Goal: Transaction & Acquisition: Download file/media

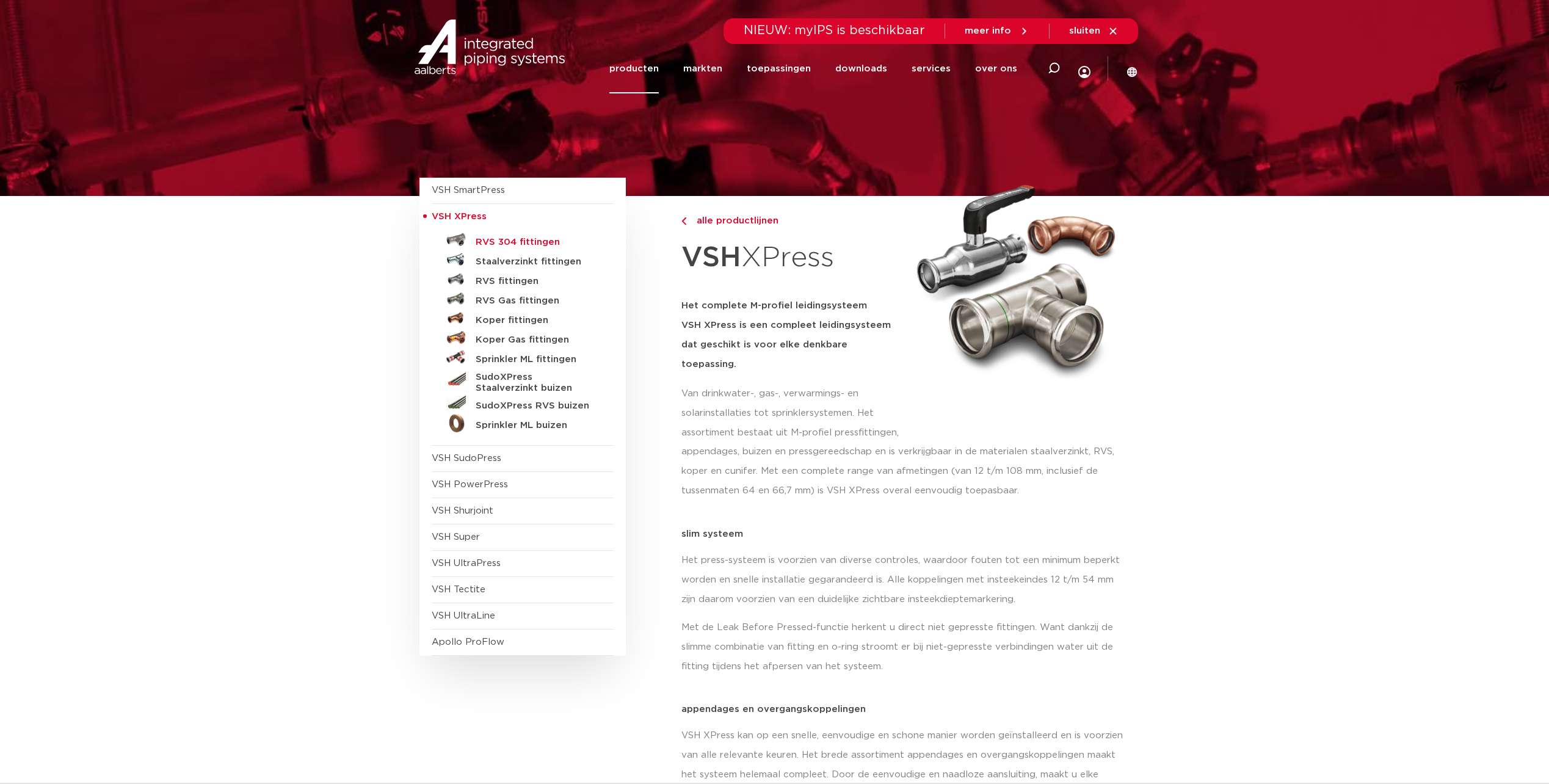
click at [528, 240] on h5 "RVS 304 fittingen" at bounding box center [536, 242] width 121 height 11
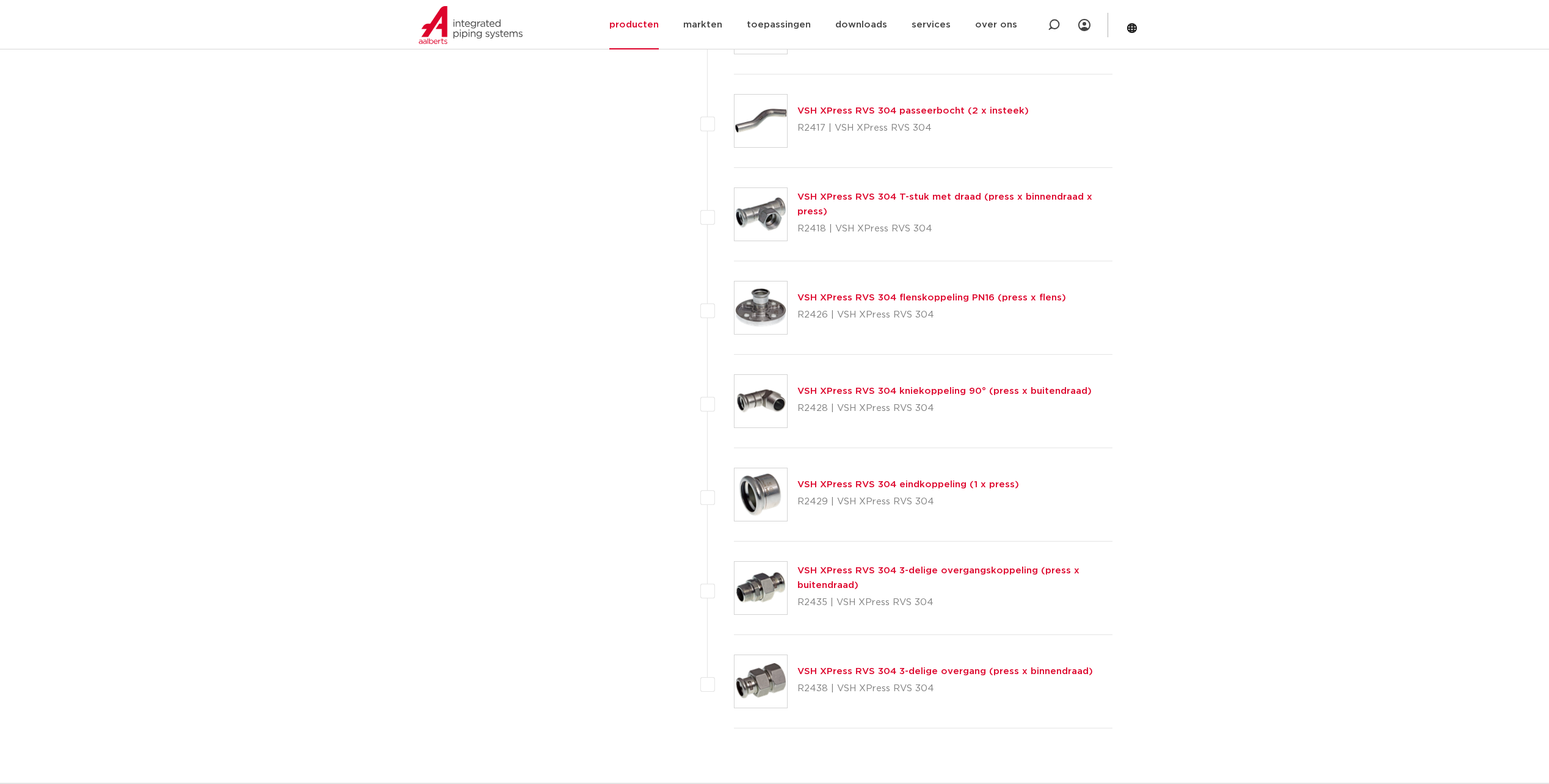
click at [913, 301] on link "VSH XPress RVS 304 flenskoppeling PN16 (press x flens)" at bounding box center [931, 297] width 268 height 10
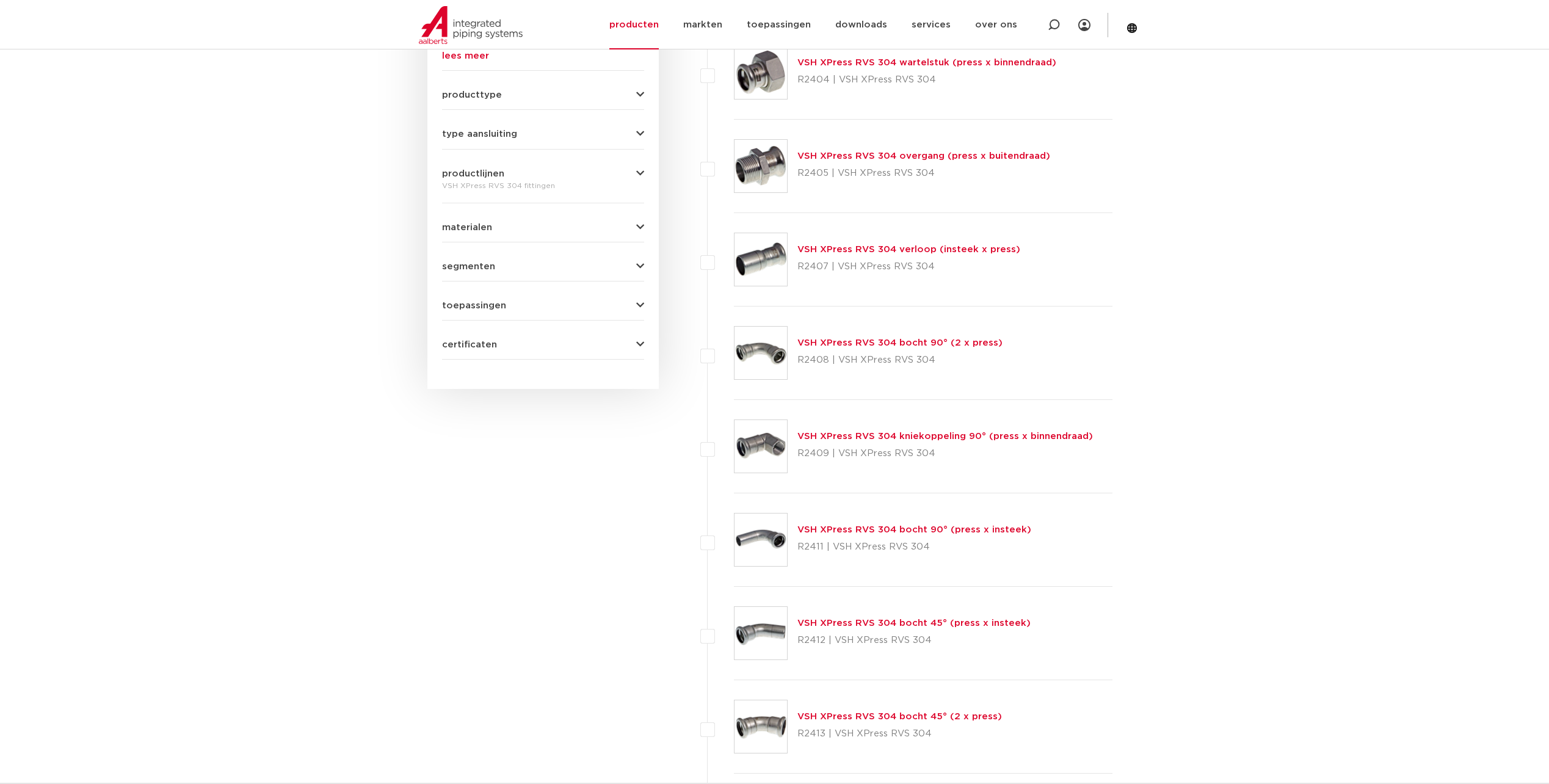
scroll to position [488, 0]
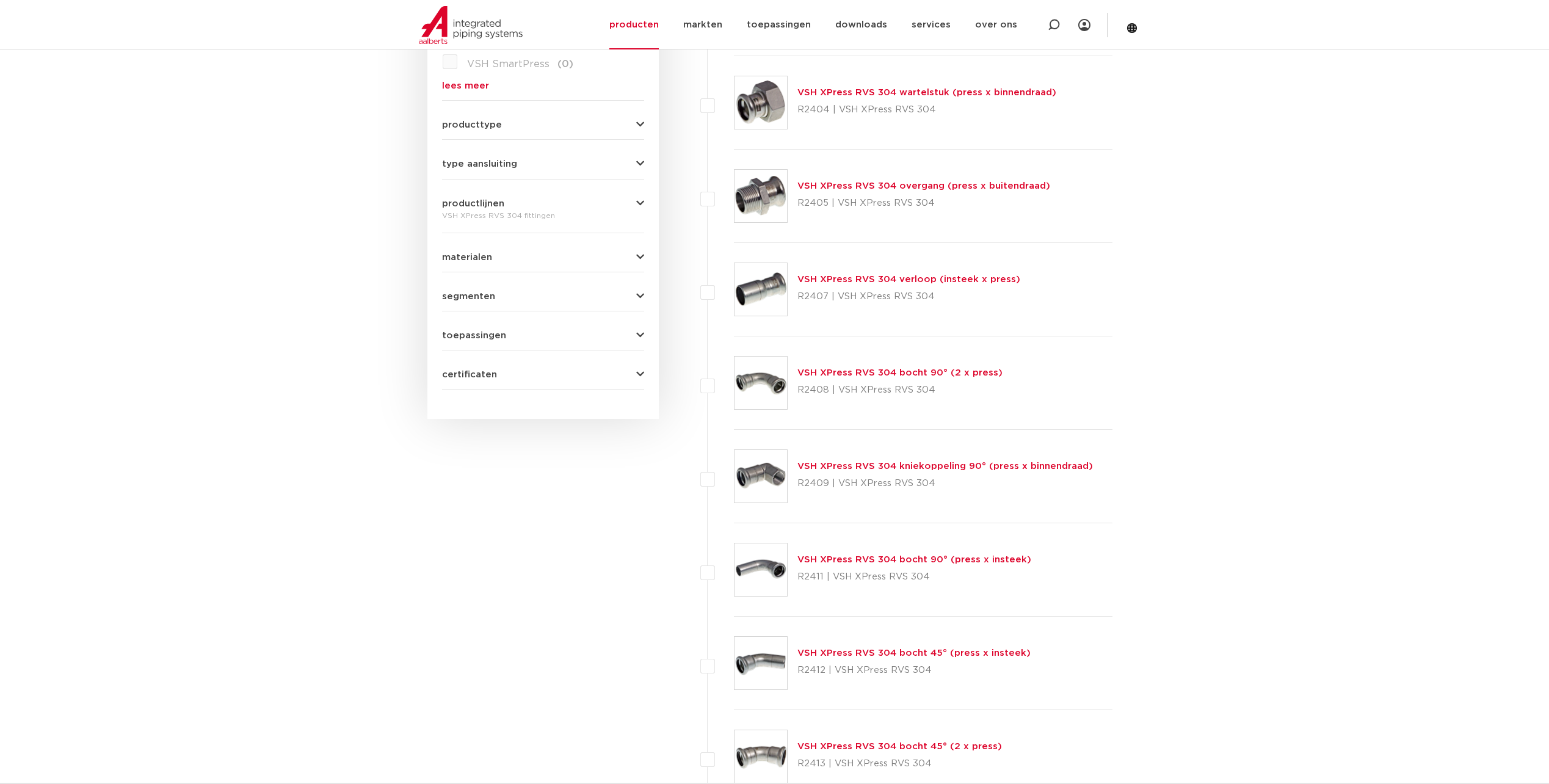
click at [906, 282] on link "VSH XPress RVS 304 verloop (insteek x press)" at bounding box center [908, 279] width 223 height 10
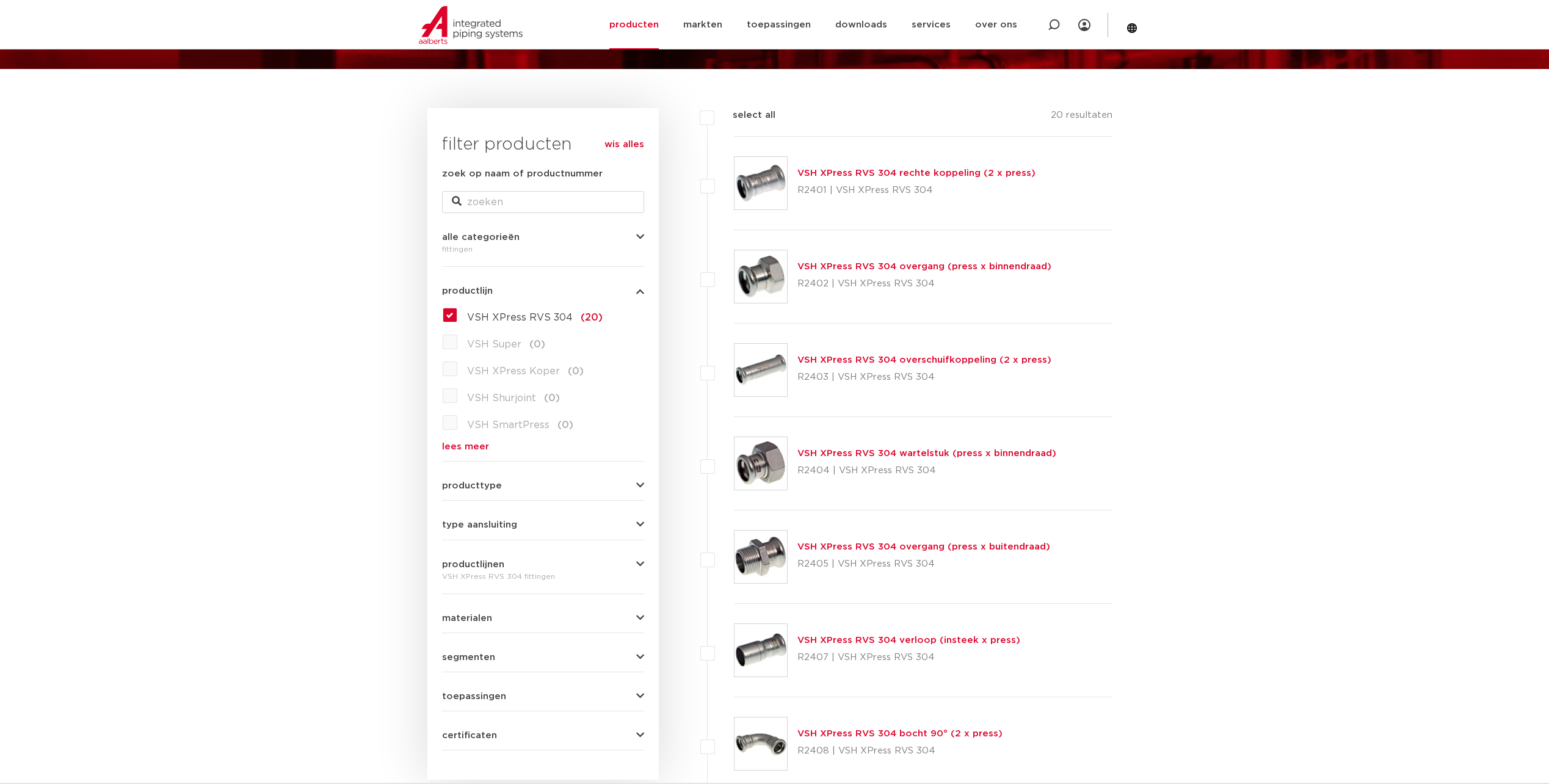
scroll to position [122, 0]
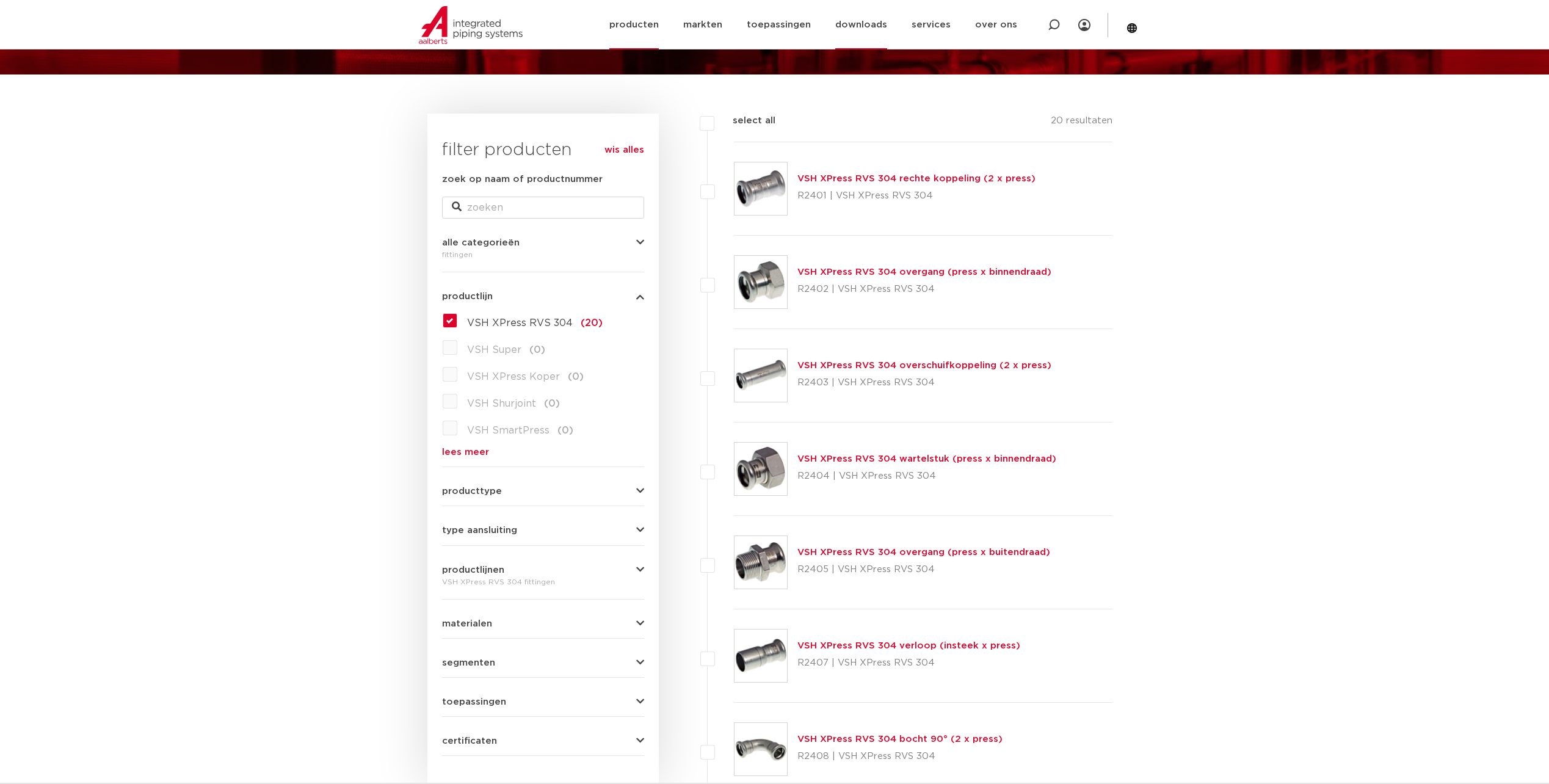
click at [874, 16] on link "downloads" at bounding box center [861, 24] width 52 height 49
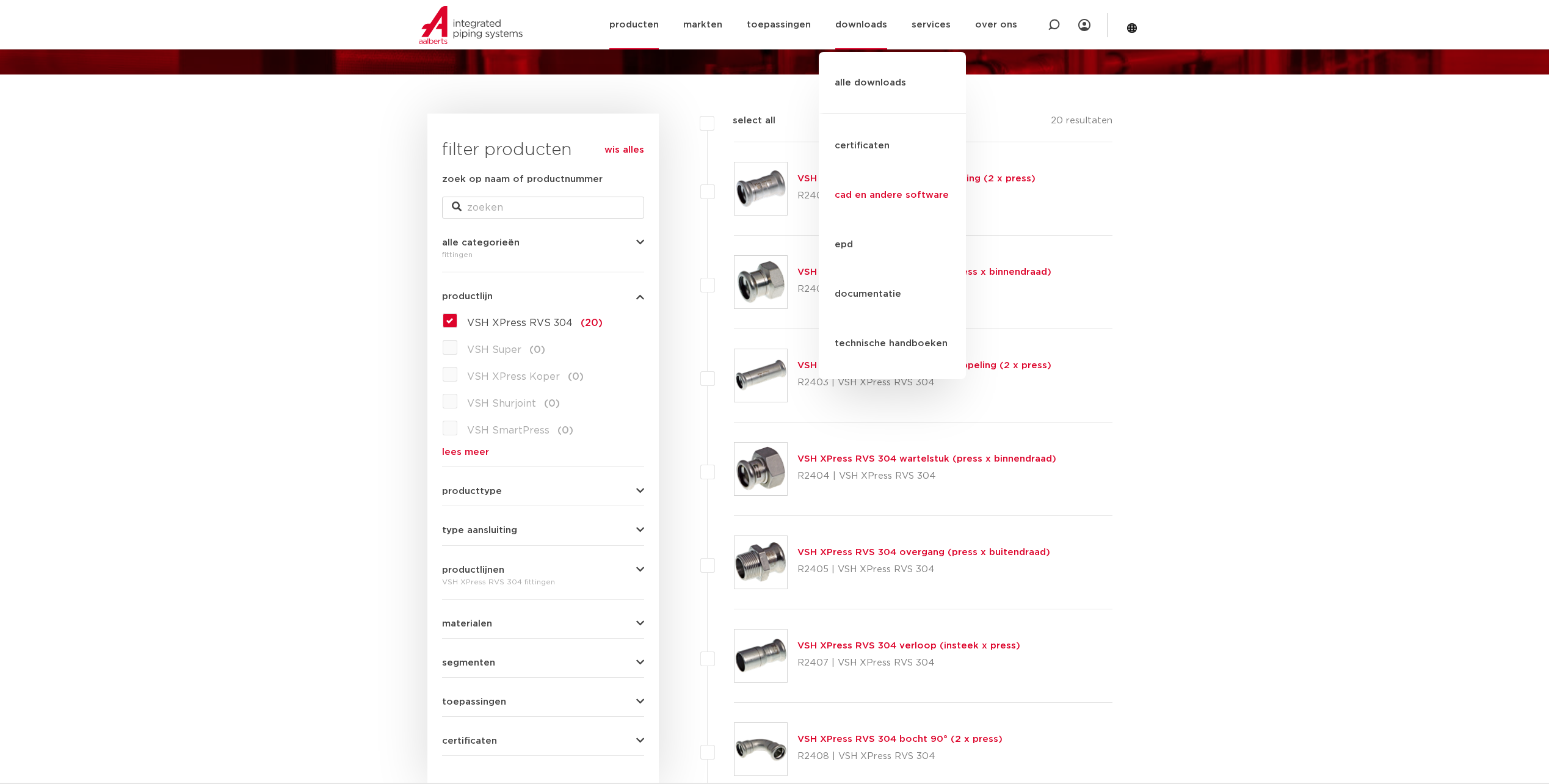
click at [907, 170] on link "cad en andere software" at bounding box center [892, 194] width 147 height 49
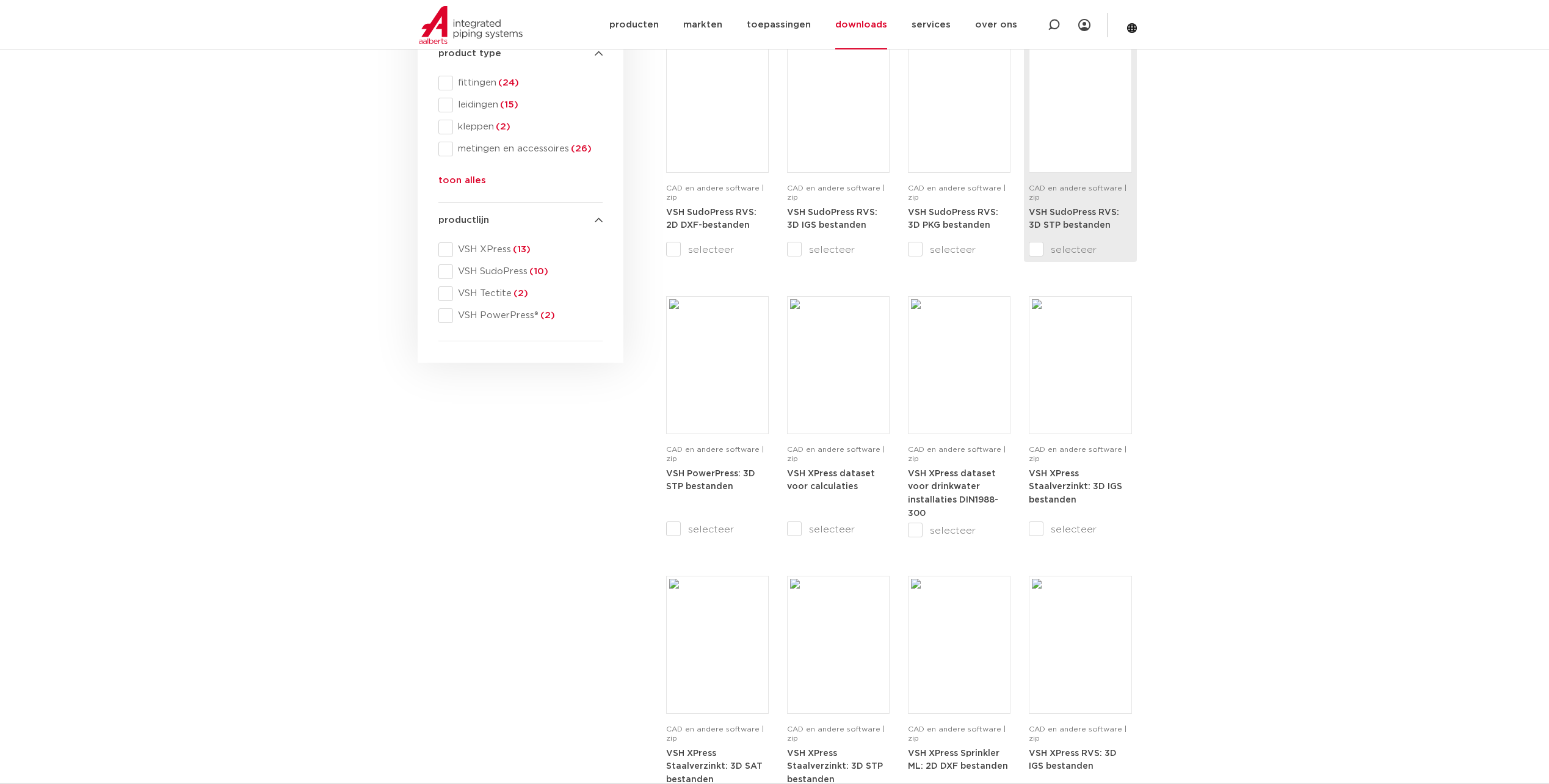
scroll to position [610, 0]
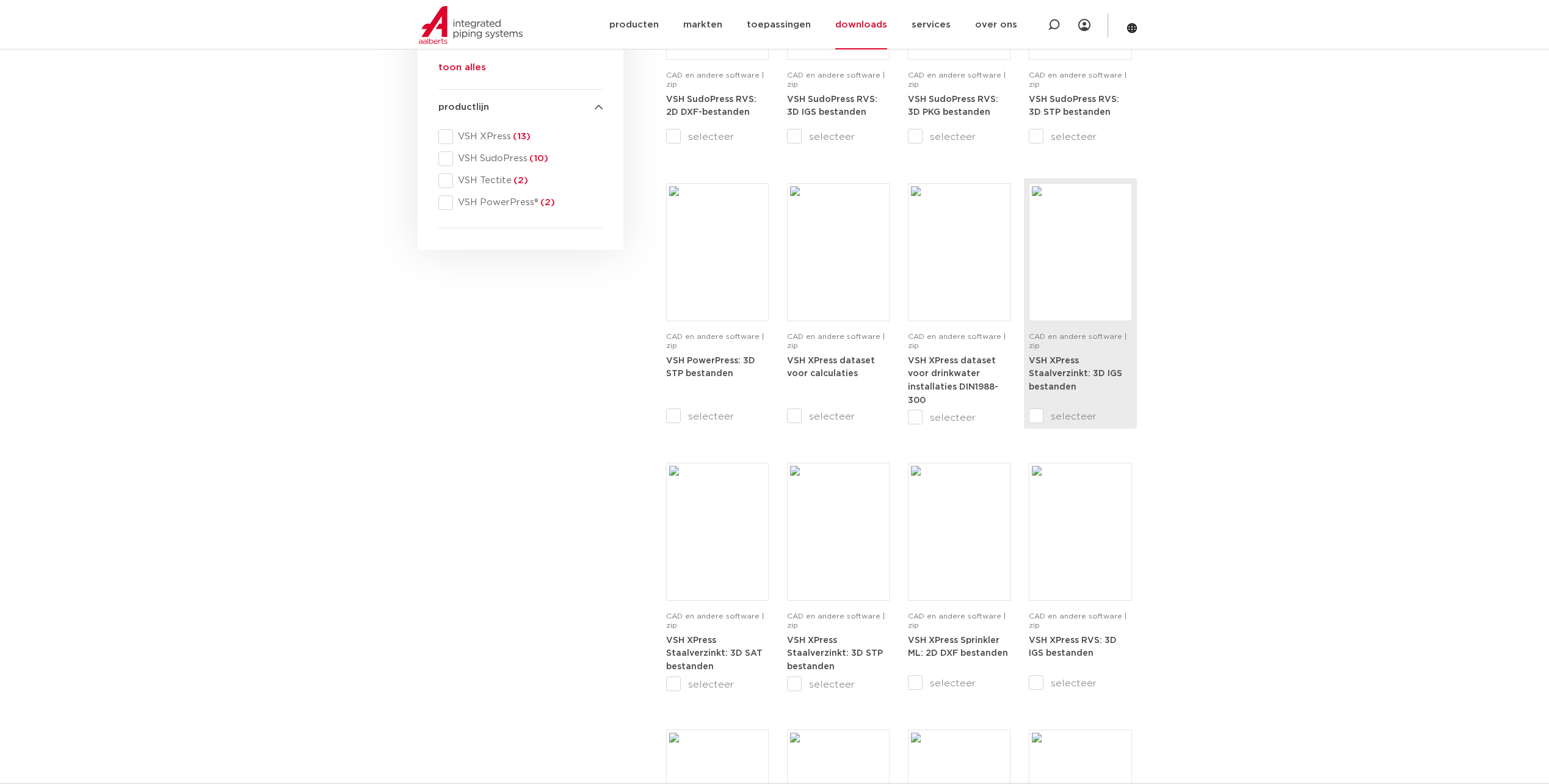
click at [1070, 359] on strong "VSH XPress Staalverzinkt: 3D IGS bestanden" at bounding box center [1076, 374] width 94 height 35
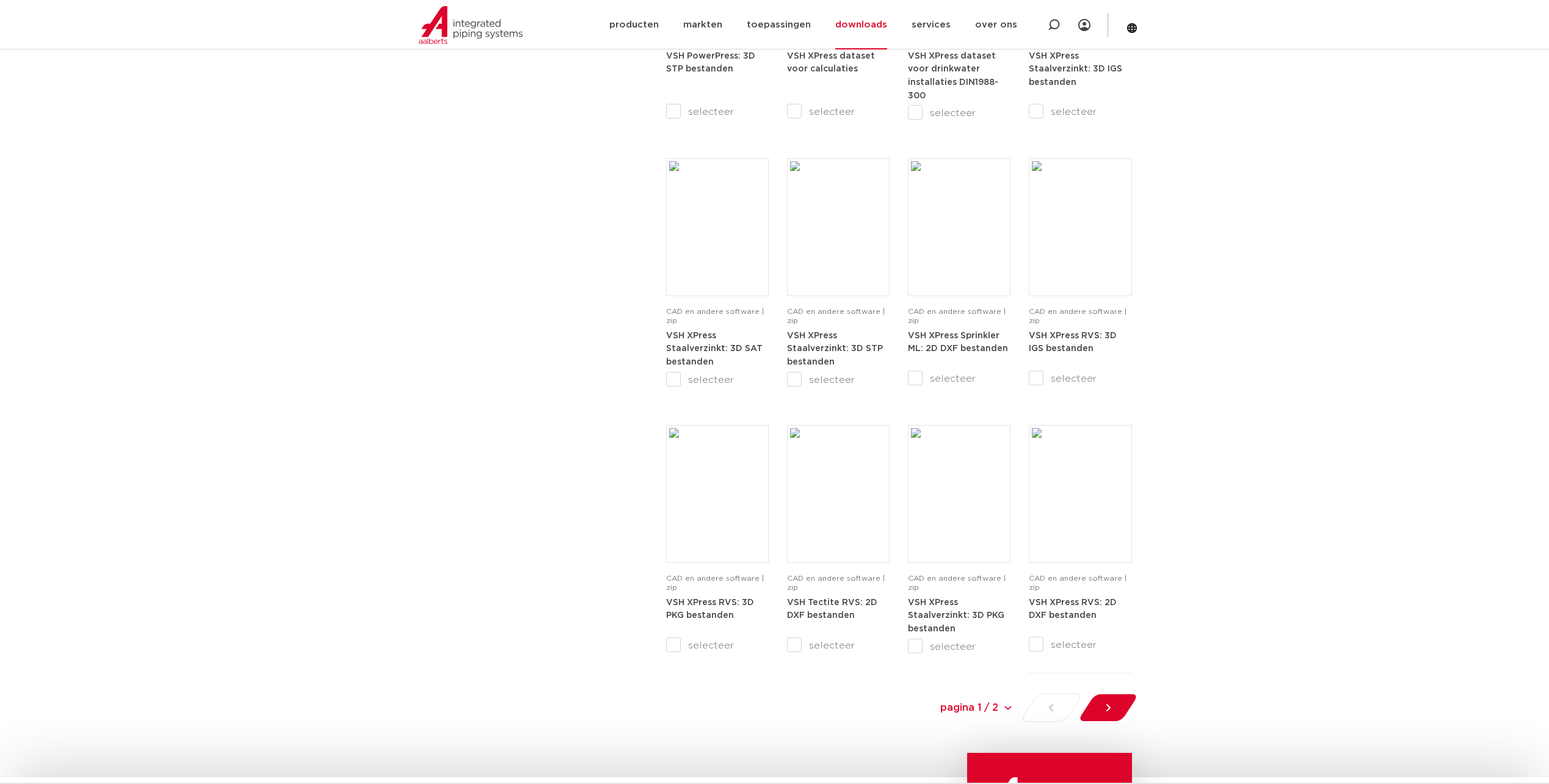
scroll to position [916, 0]
click at [1000, 705] on select "pagina 1 / 2 pagina 1 / 2 1 2" at bounding box center [921, 707] width 183 height 28
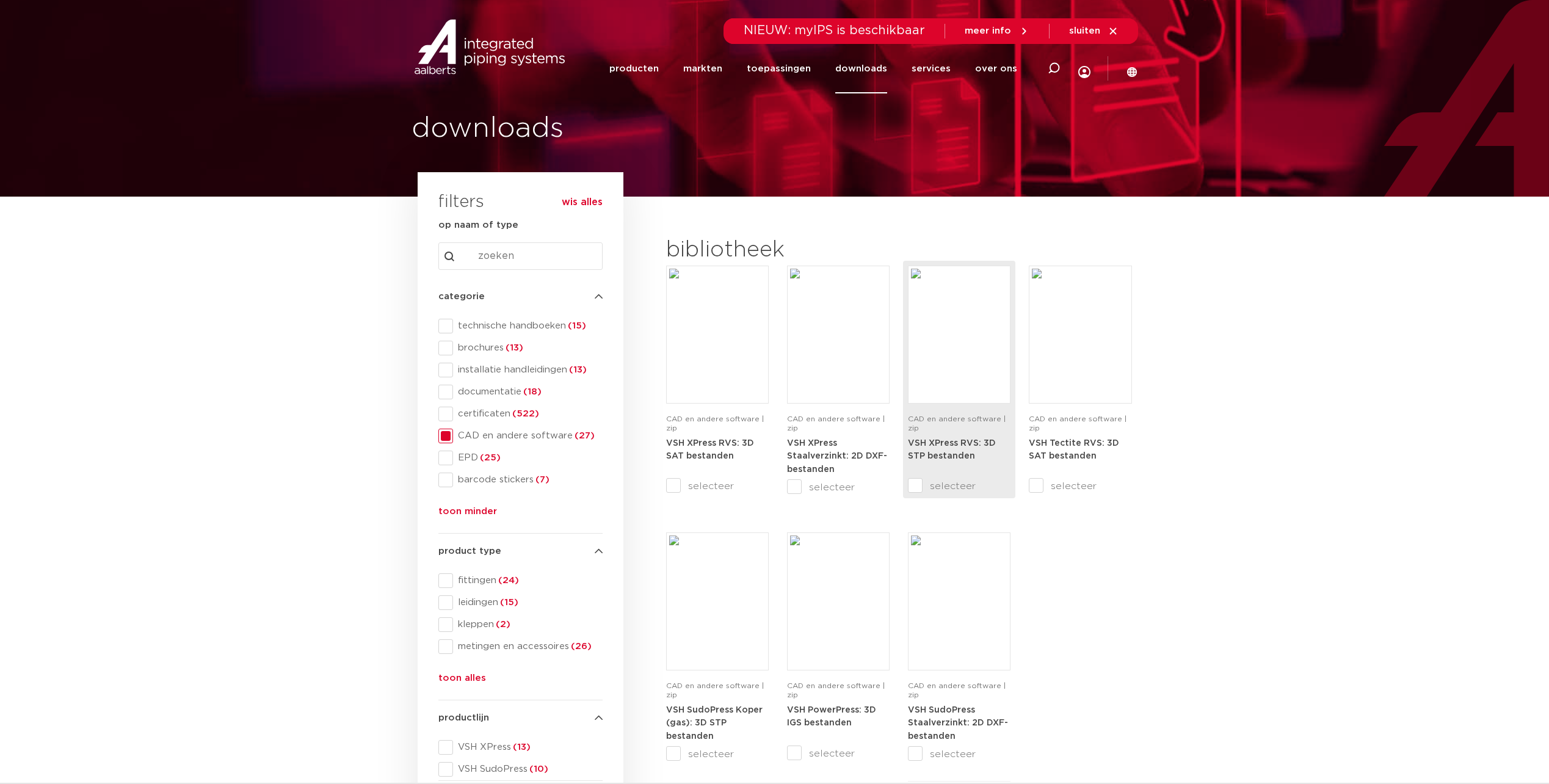
click at [939, 346] on img at bounding box center [959, 334] width 96 height 132
drag, startPoint x: 478, startPoint y: 420, endPoint x: 491, endPoint y: 392, distance: 30.9
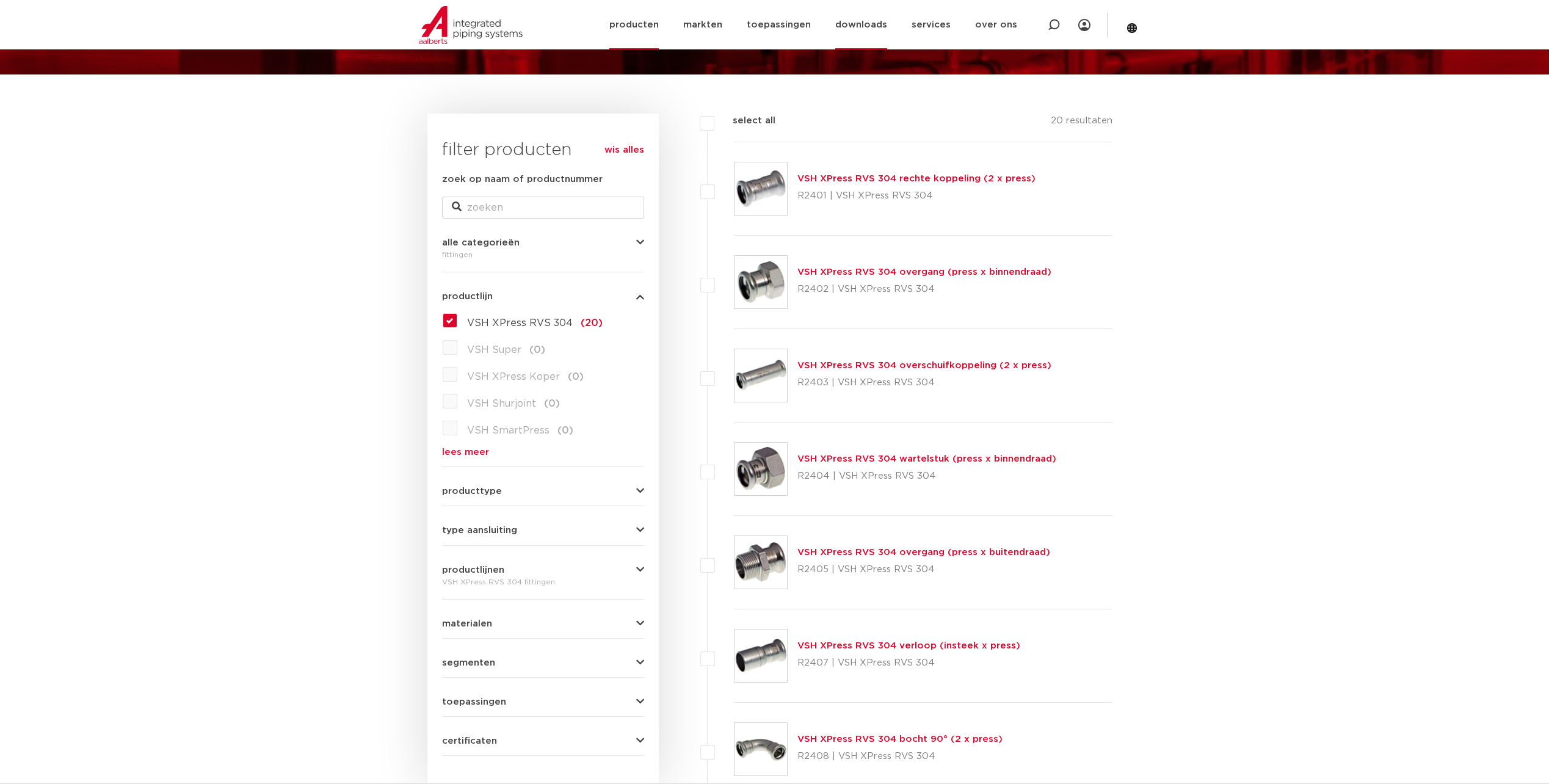
click at [883, 26] on link "downloads" at bounding box center [861, 24] width 52 height 49
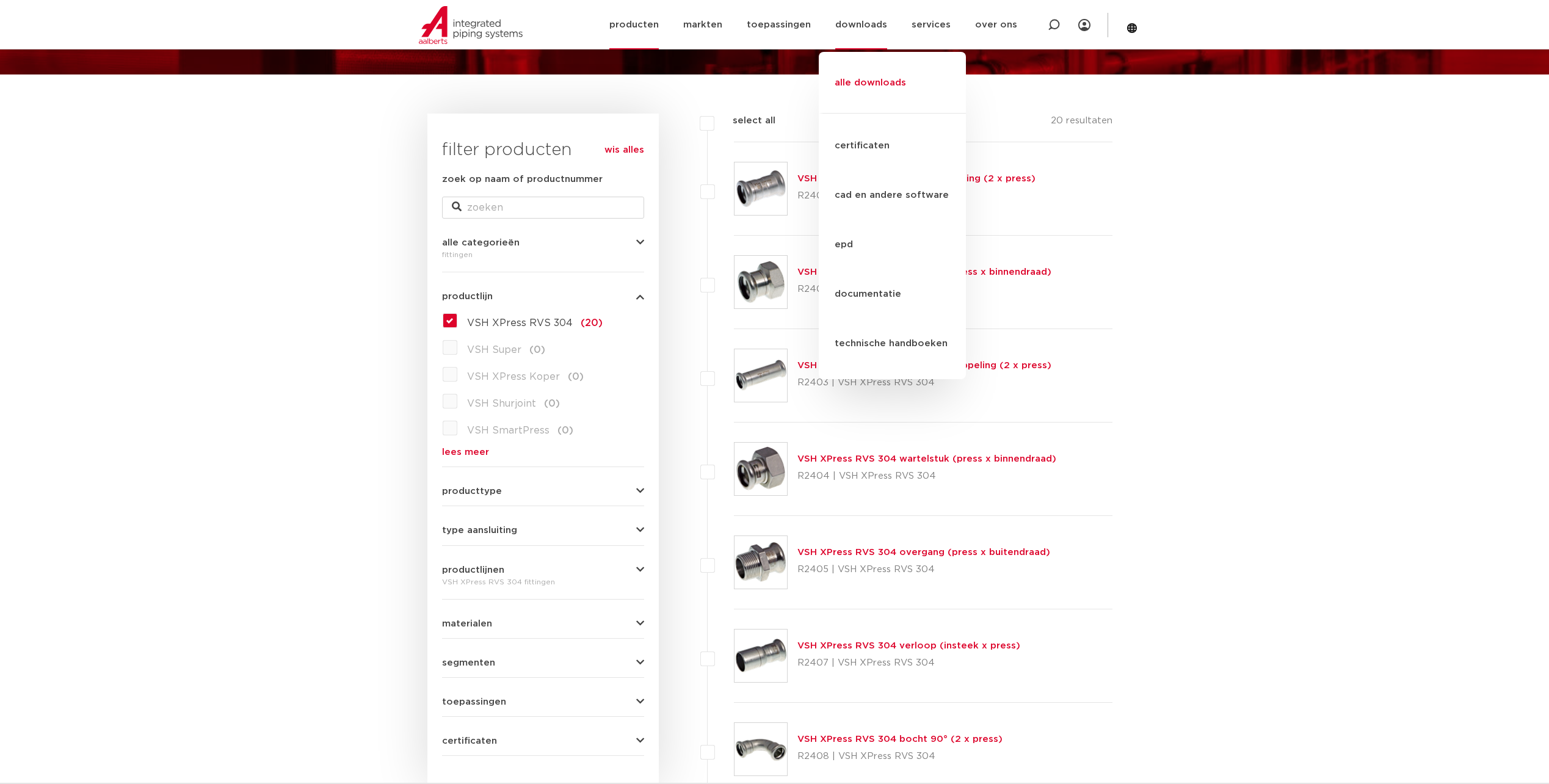
click at [874, 69] on link "alle downloads" at bounding box center [892, 89] width 147 height 49
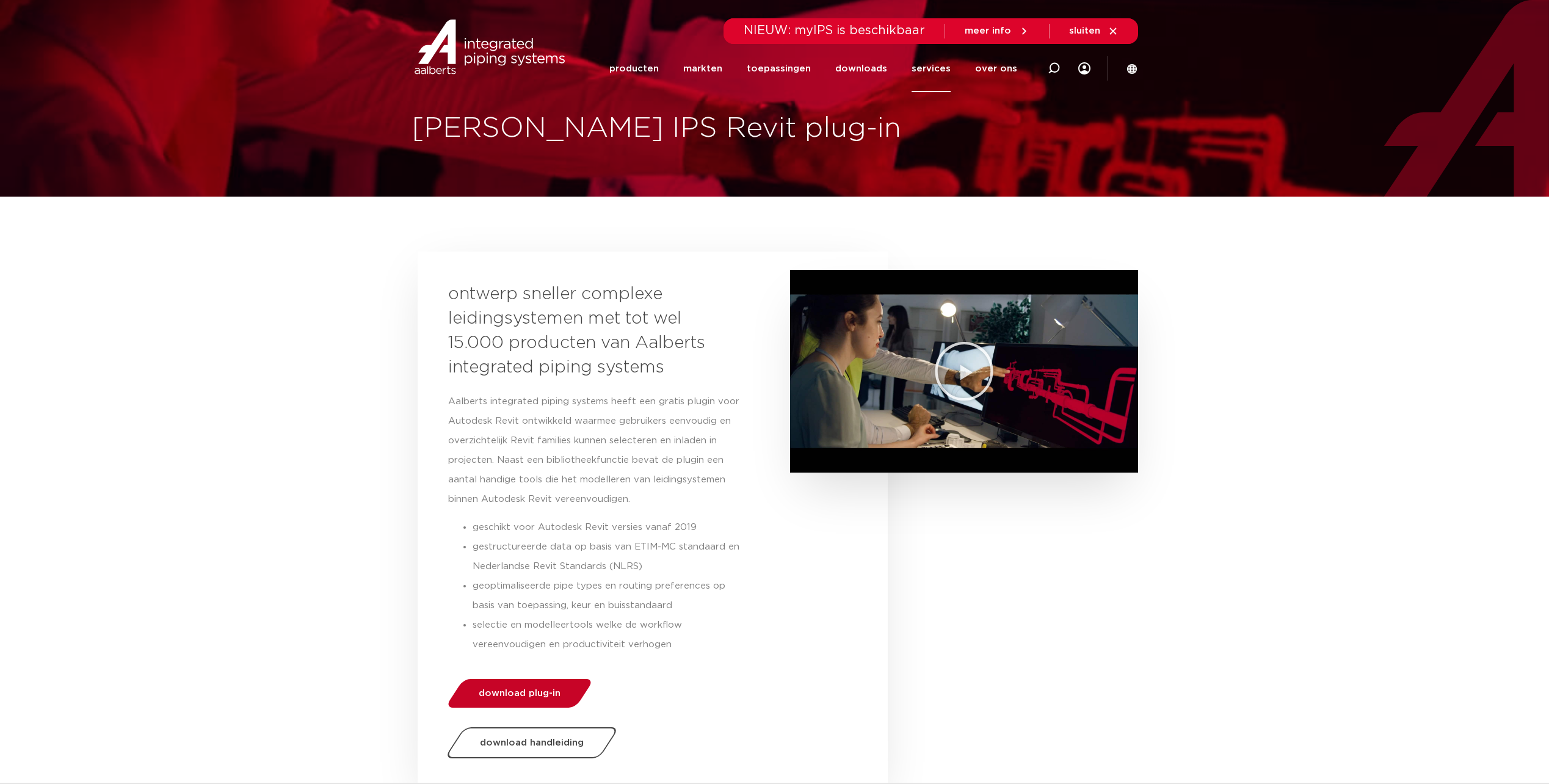
click at [491, 693] on span "download plug-in" at bounding box center [519, 693] width 82 height 10
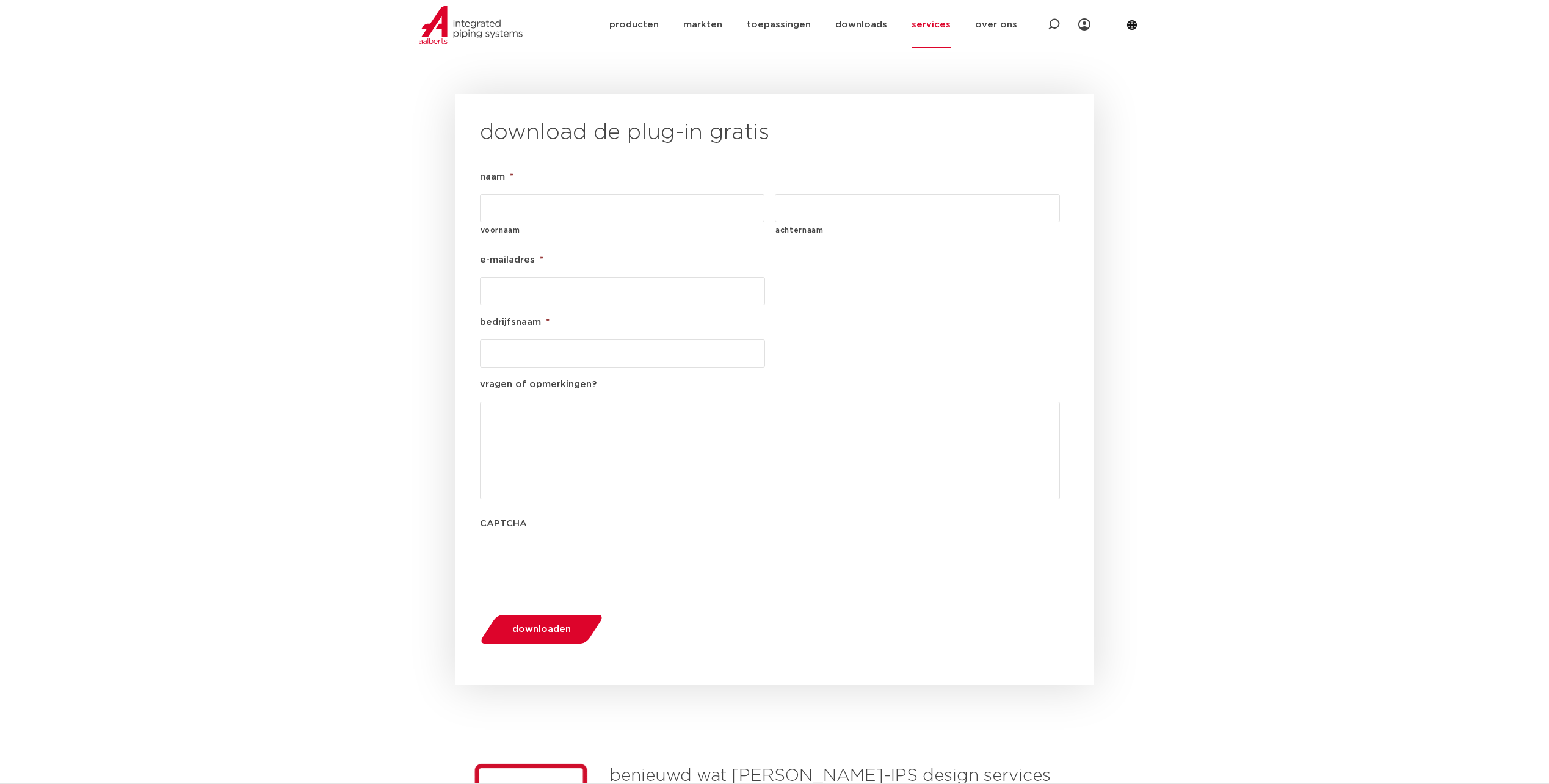
scroll to position [1210, 0]
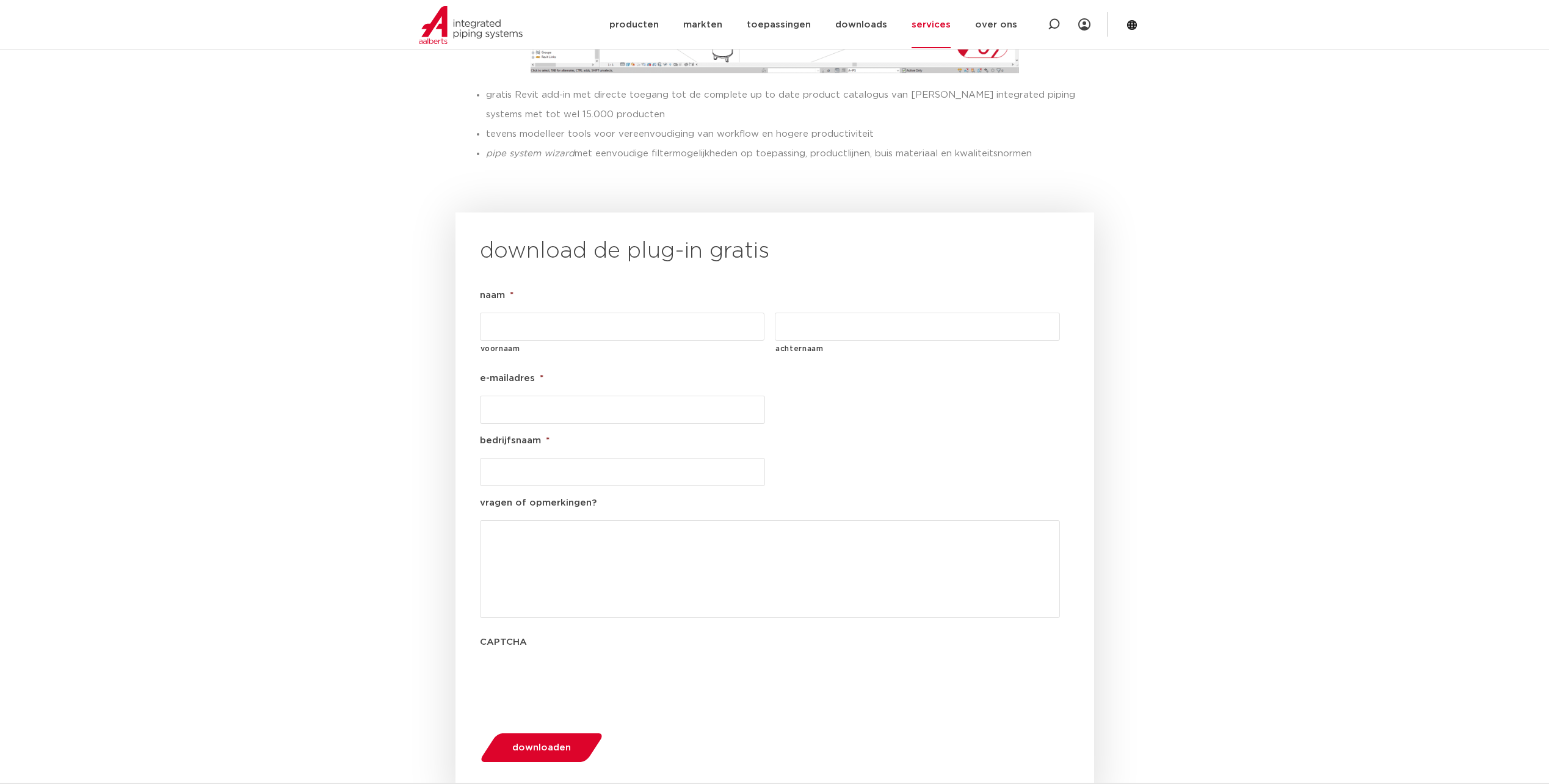
click at [532, 313] on input "voornaam" at bounding box center [623, 326] width 285 height 28
type input "richard"
click at [863, 313] on input "achternaam" at bounding box center [917, 326] width 285 height 28
type input "os"
click at [626, 396] on input "e-mailadres *" at bounding box center [623, 410] width 285 height 28
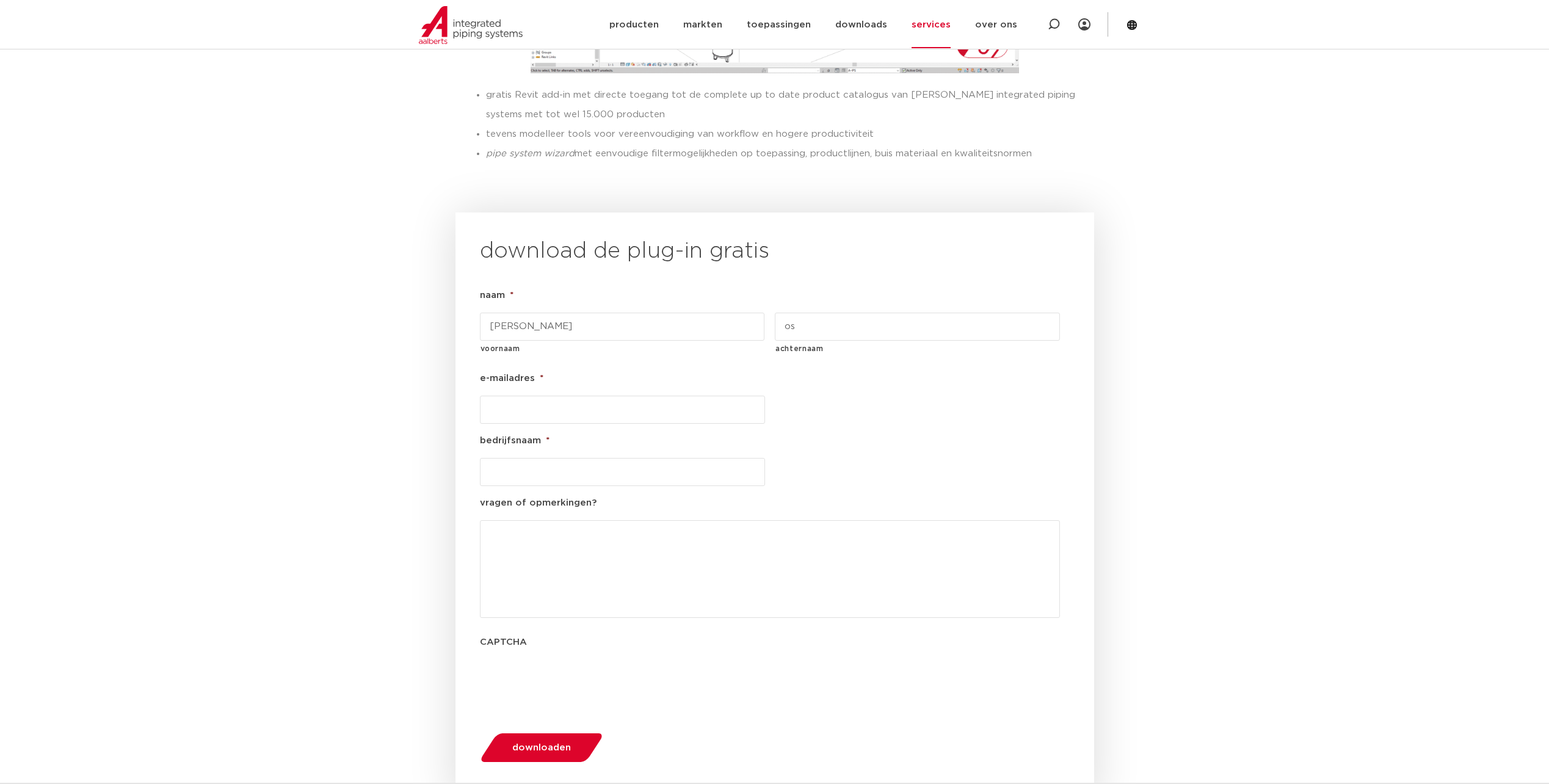
type input "r.denos@nijssen.com"
click at [539, 433] on li "bedrijfsnaam *" at bounding box center [628, 459] width 295 height 52
click at [548, 458] on input "bedrijfsnaam *" at bounding box center [623, 471] width 285 height 28
type input "Nijssen"
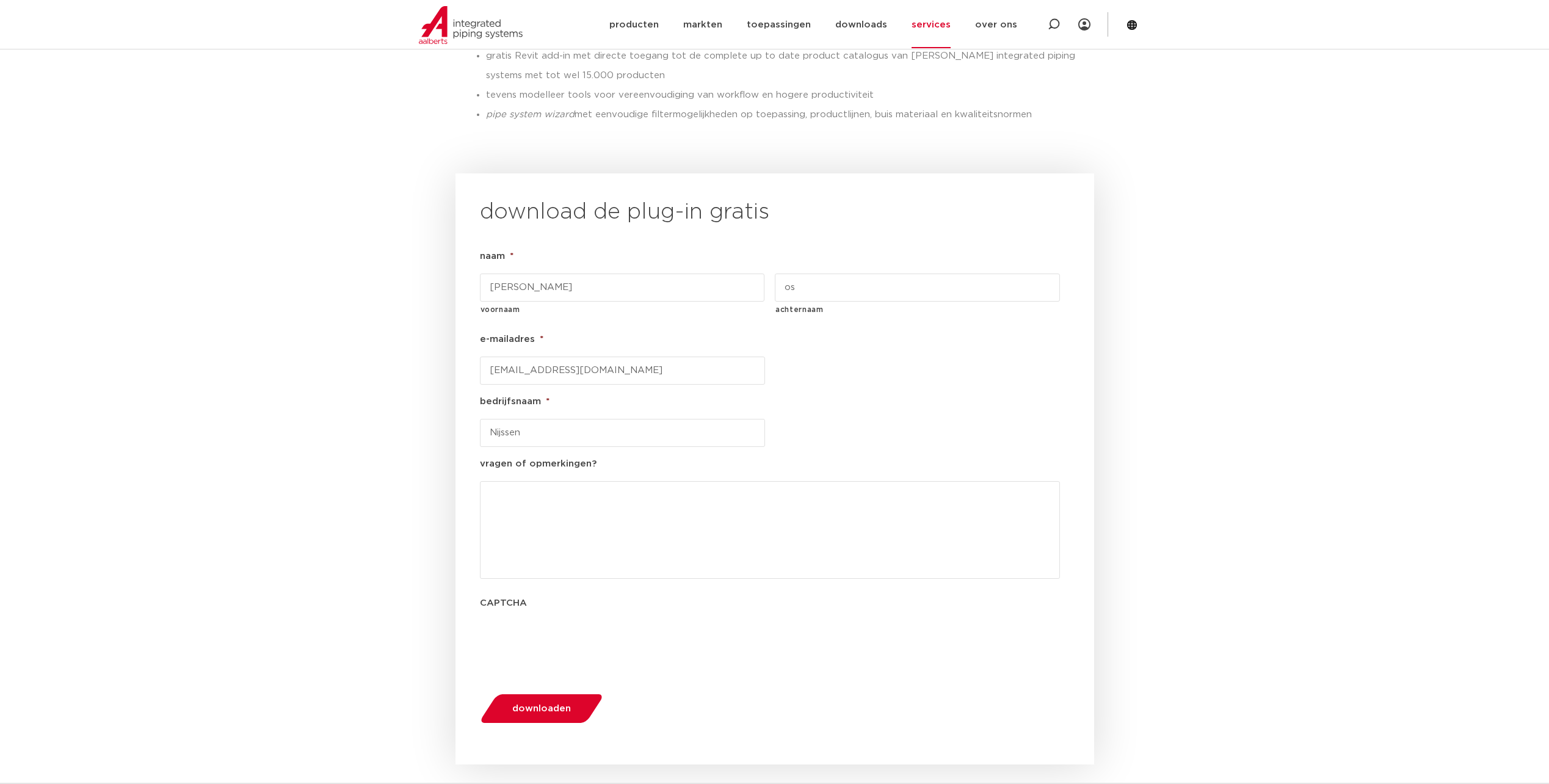
scroll to position [1271, 0]
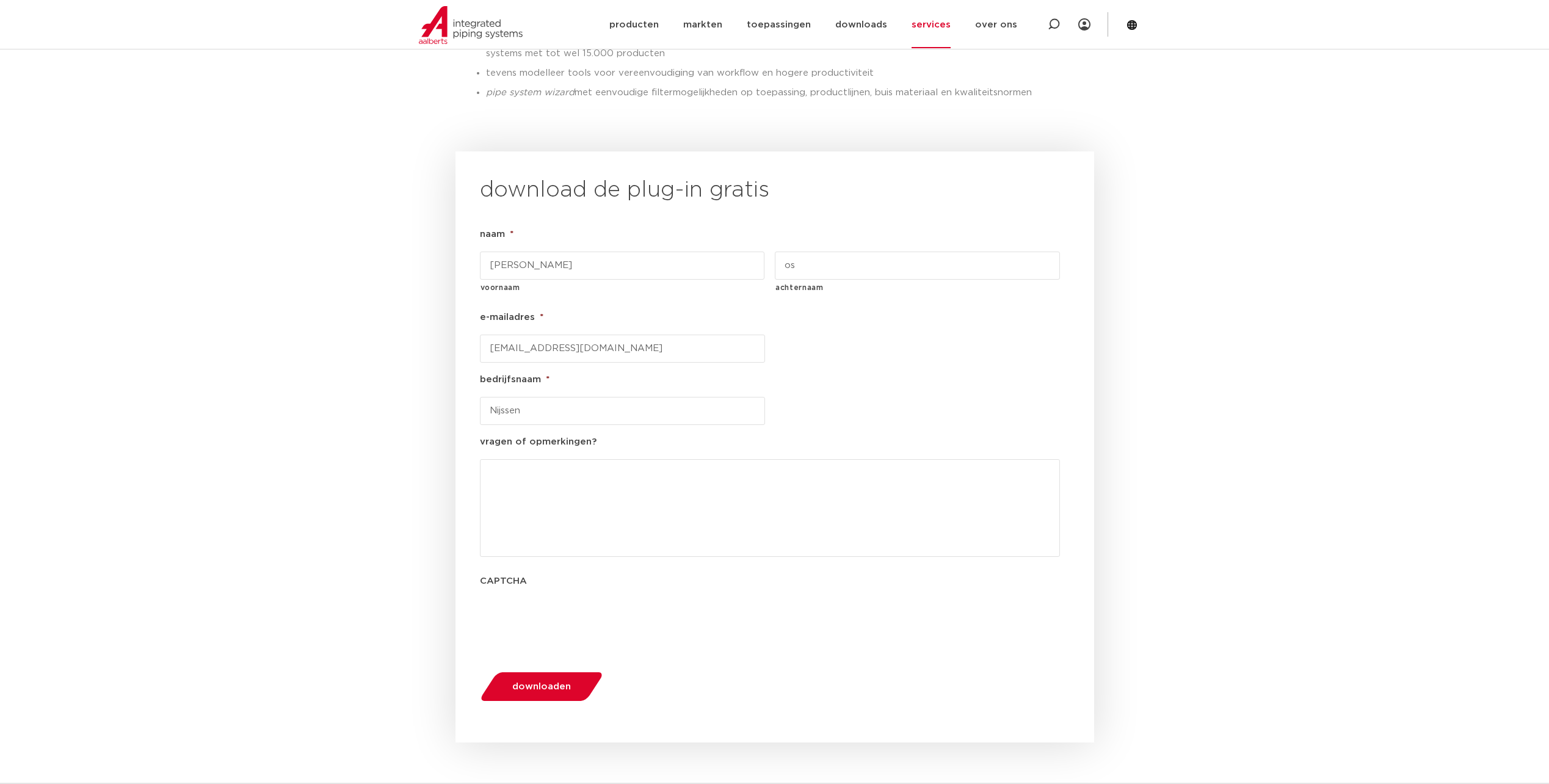
click at [515, 671] on button "downloaden" at bounding box center [541, 687] width 131 height 31
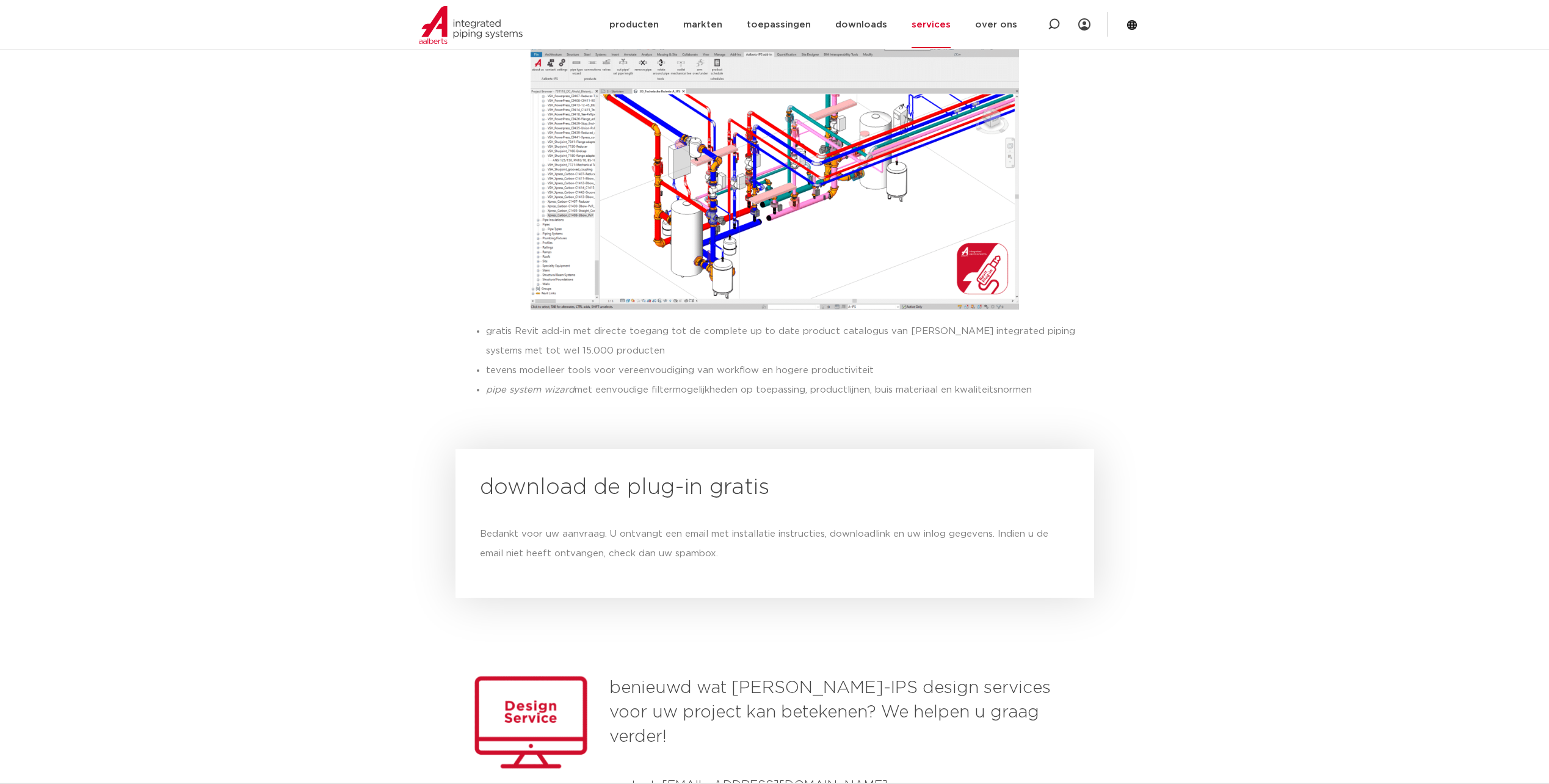
scroll to position [791, 0]
